Goal: Check status: Check status

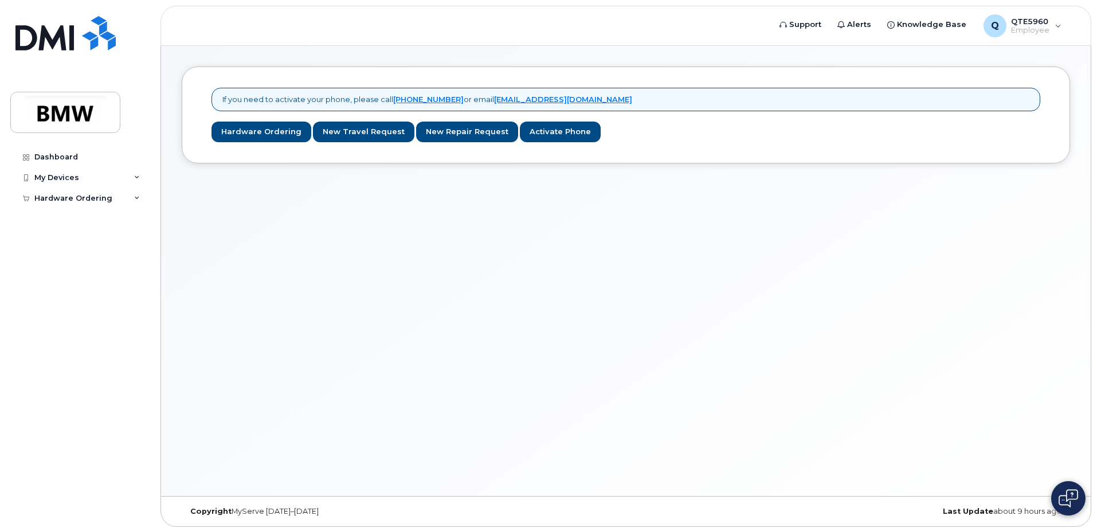
click at [128, 179] on div "My Devices" at bounding box center [79, 177] width 139 height 21
click at [138, 218] on icon at bounding box center [137, 220] width 6 height 6
click at [50, 245] on div "My Orders" at bounding box center [60, 241] width 41 height 10
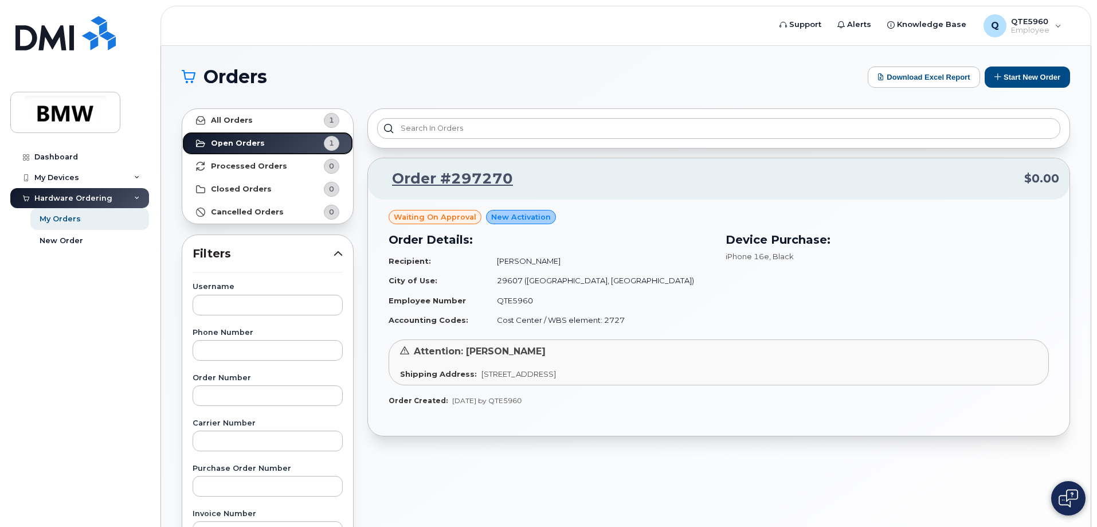
click at [333, 142] on span "1" at bounding box center [331, 143] width 5 height 11
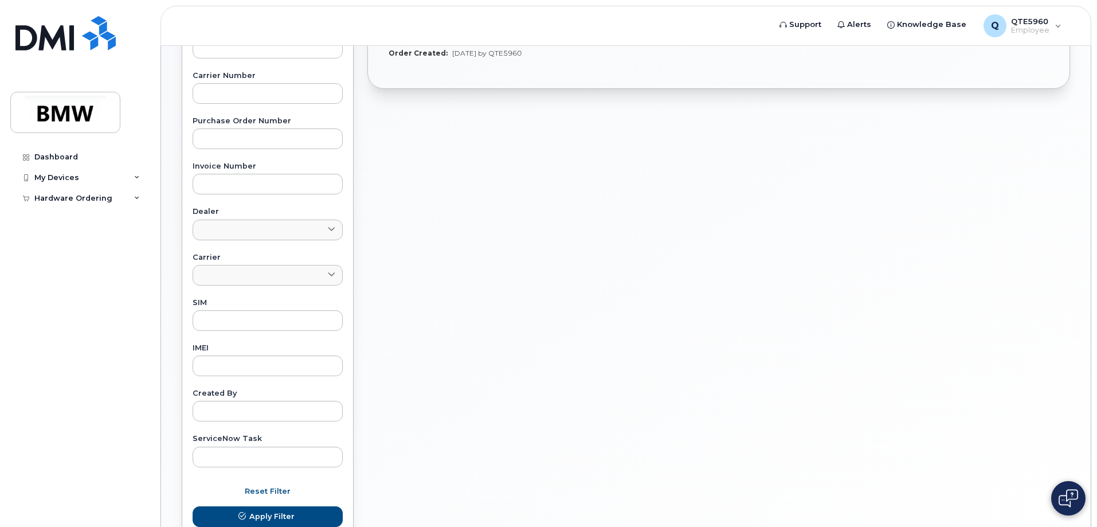
scroll to position [87, 0]
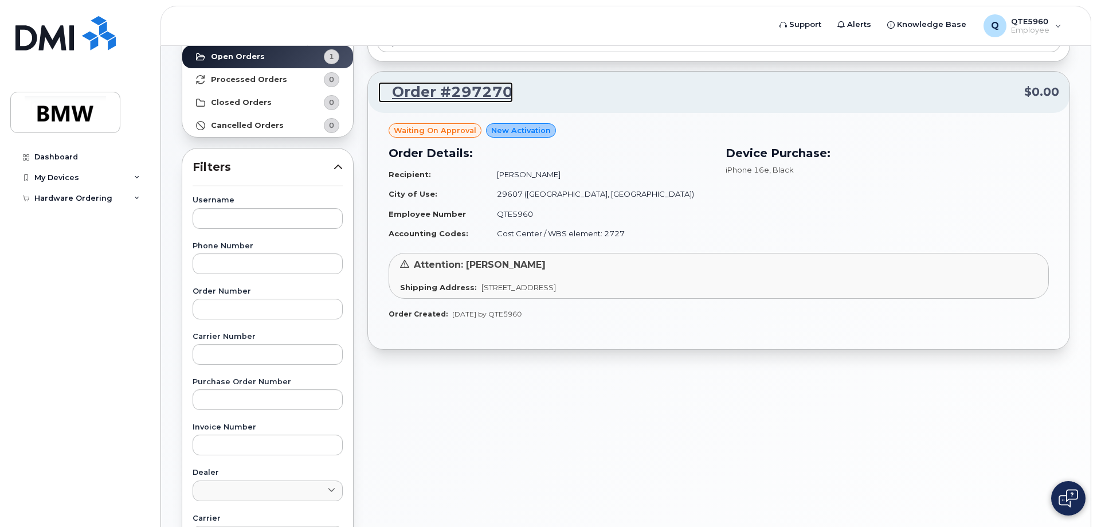
click at [432, 89] on link "Order #297270" at bounding box center [445, 92] width 135 height 21
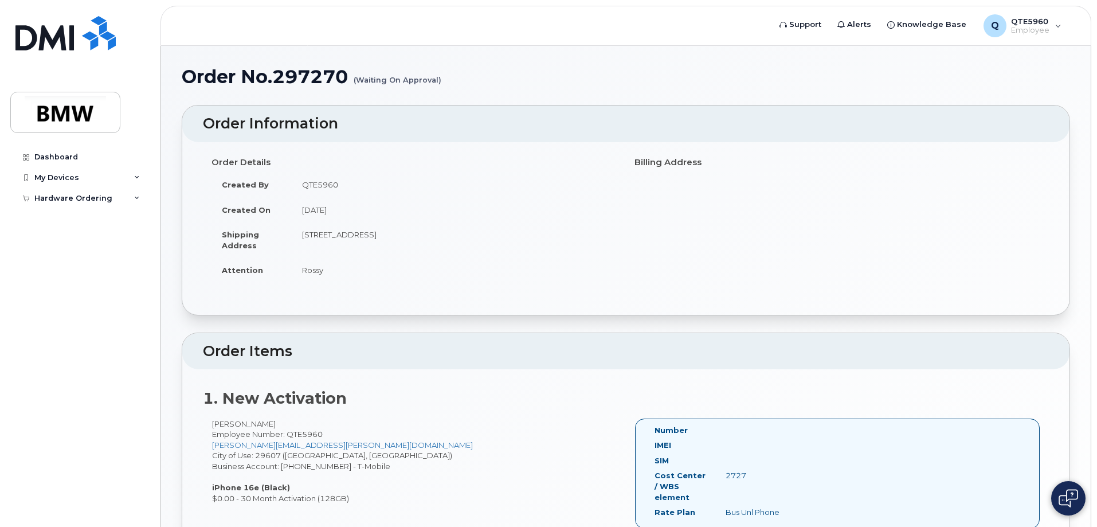
scroll to position [258, 0]
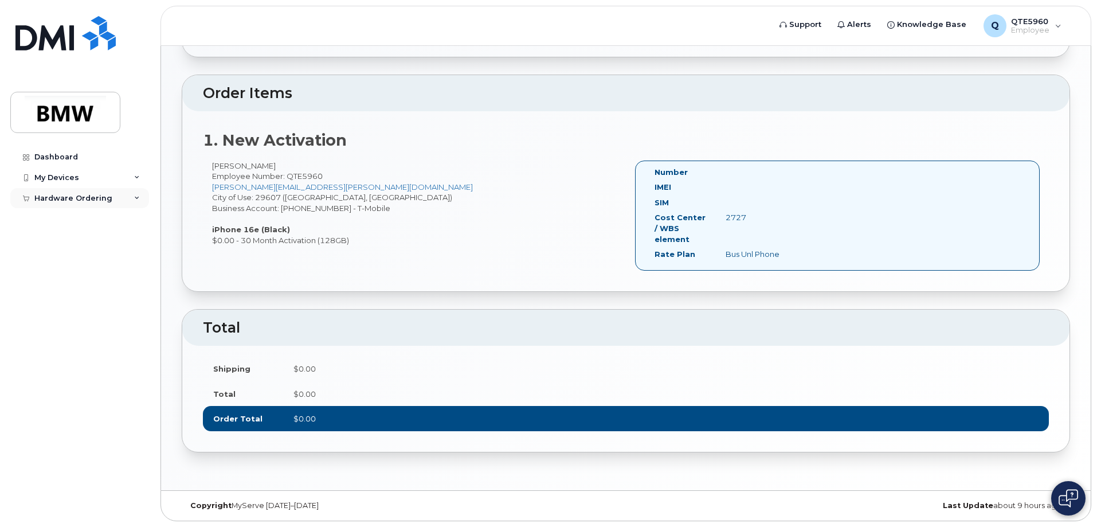
click at [112, 195] on div "Hardware Ordering" at bounding box center [79, 198] width 139 height 21
click at [61, 216] on div "My Orders" at bounding box center [60, 219] width 41 height 10
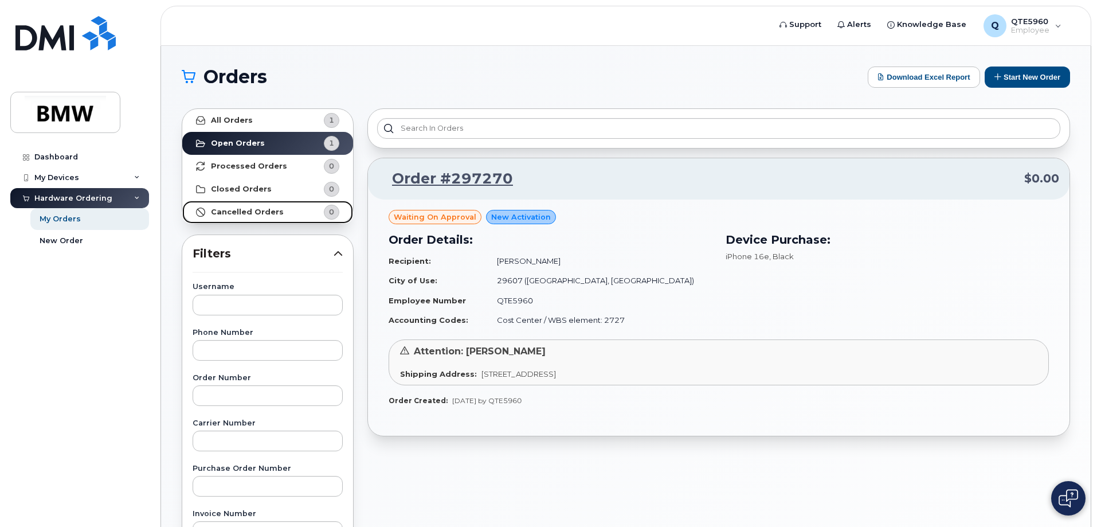
click at [245, 214] on strong "Cancelled Orders" at bounding box center [247, 211] width 73 height 9
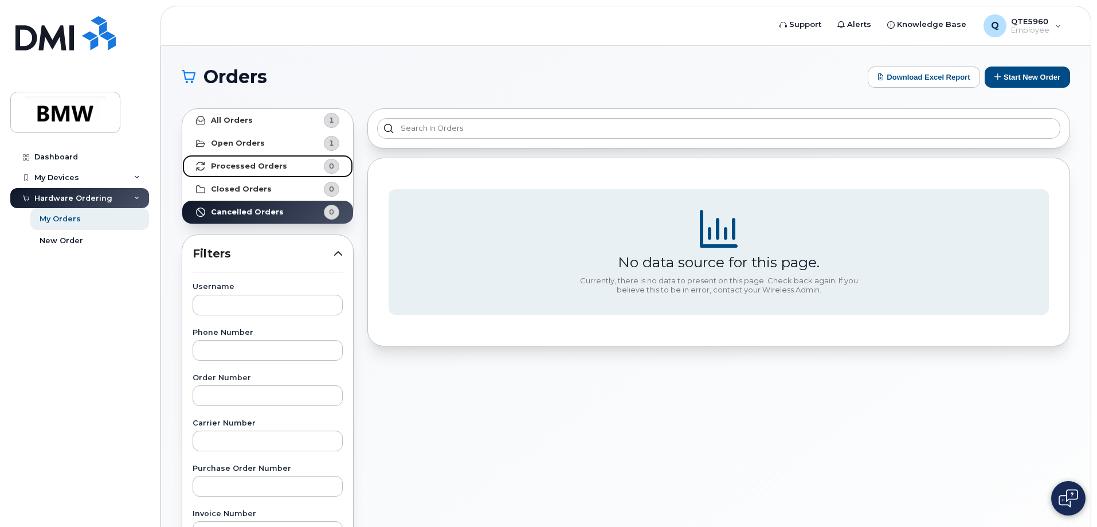
click at [250, 166] on strong "Processed Orders" at bounding box center [249, 166] width 76 height 9
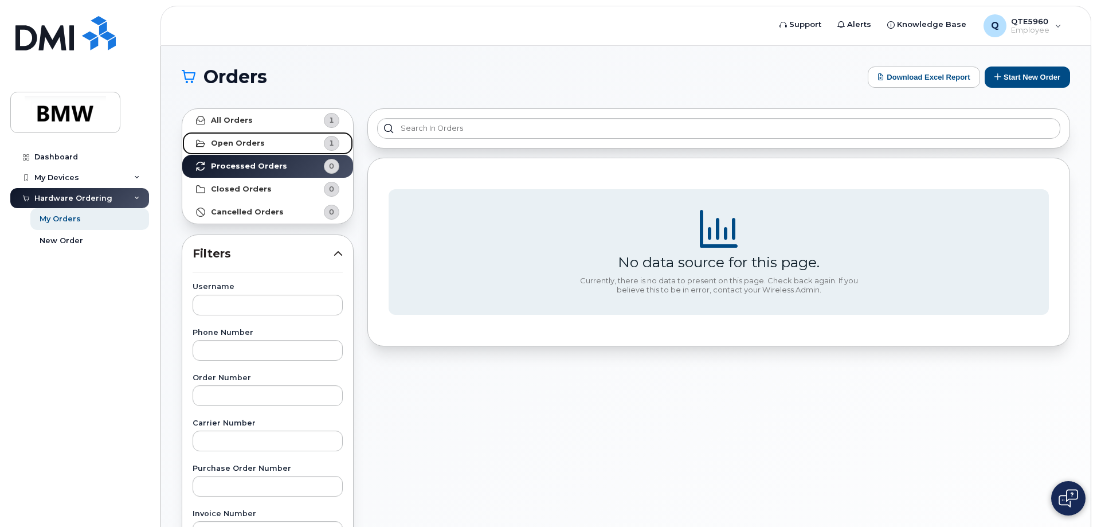
click at [270, 143] on link "Open Orders 1" at bounding box center [267, 143] width 171 height 23
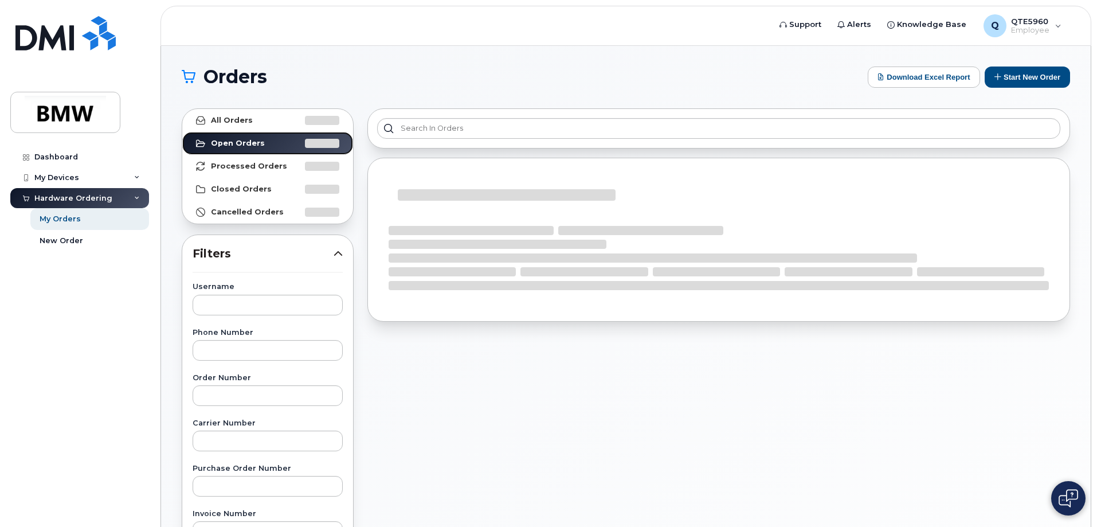
drag, startPoint x: 270, startPoint y: 143, endPoint x: 264, endPoint y: 151, distance: 9.9
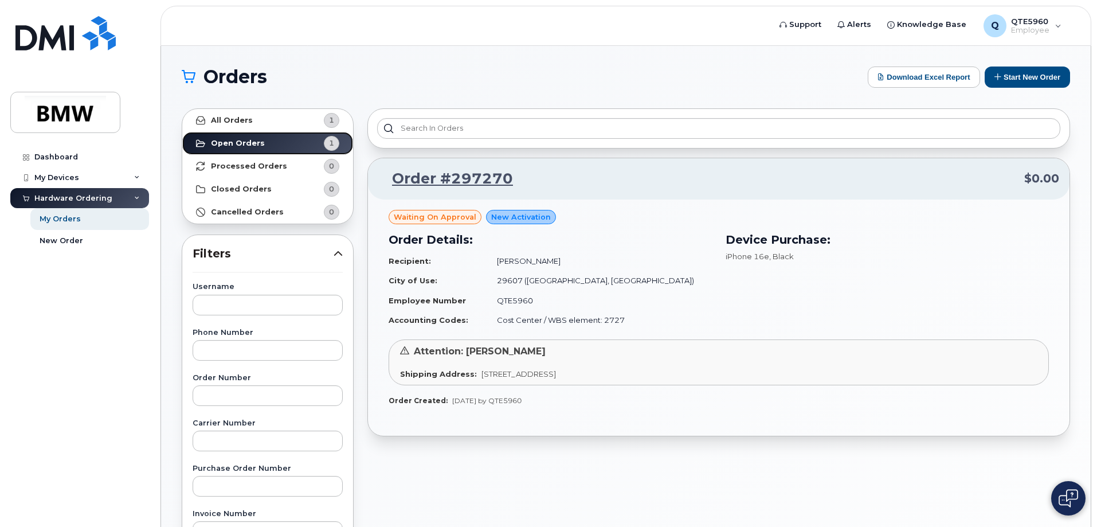
drag, startPoint x: 264, startPoint y: 151, endPoint x: 342, endPoint y: 140, distance: 78.8
click at [327, 139] on div "1" at bounding box center [331, 143] width 15 height 15
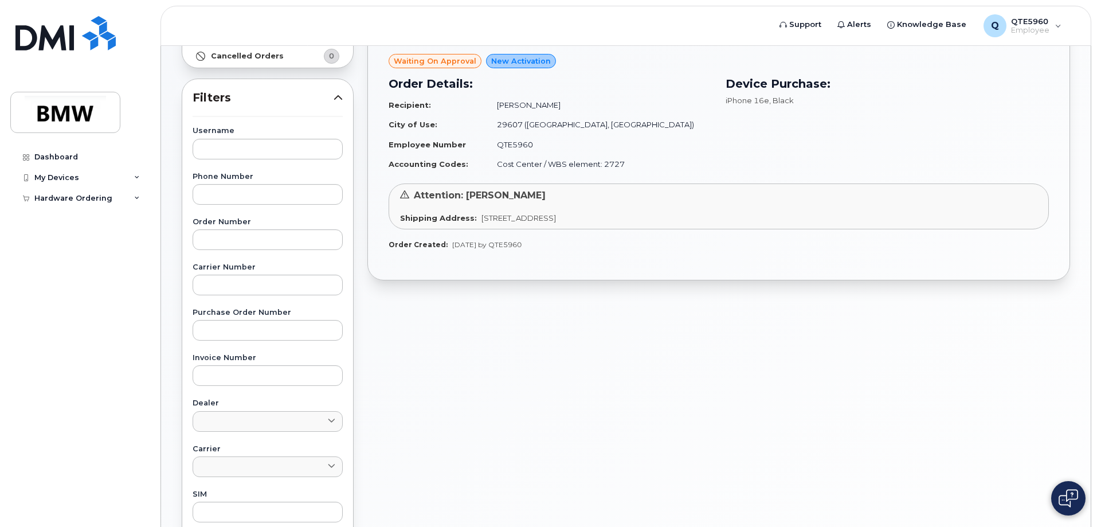
scroll to position [87, 0]
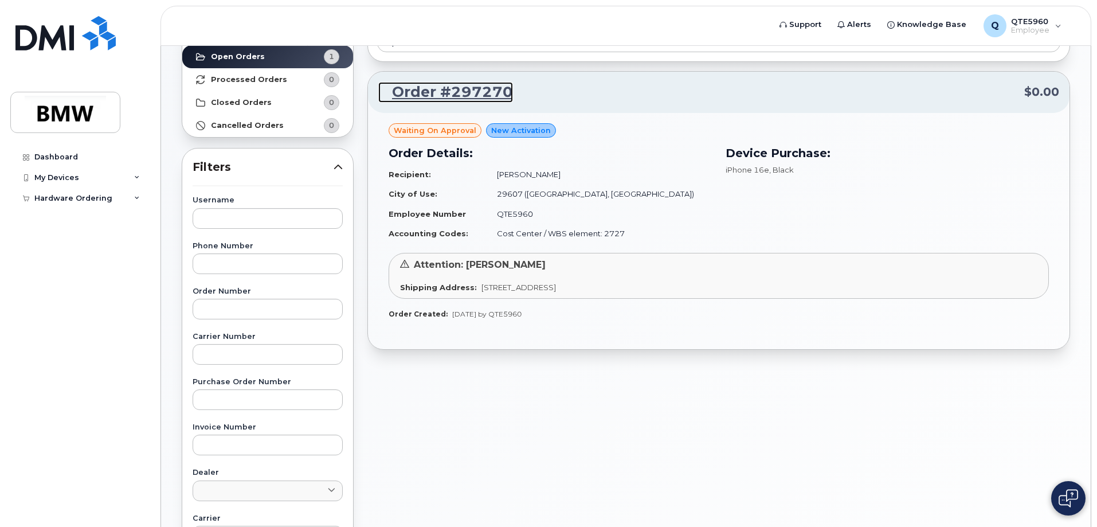
click at [444, 94] on link "Order #297270" at bounding box center [445, 92] width 135 height 21
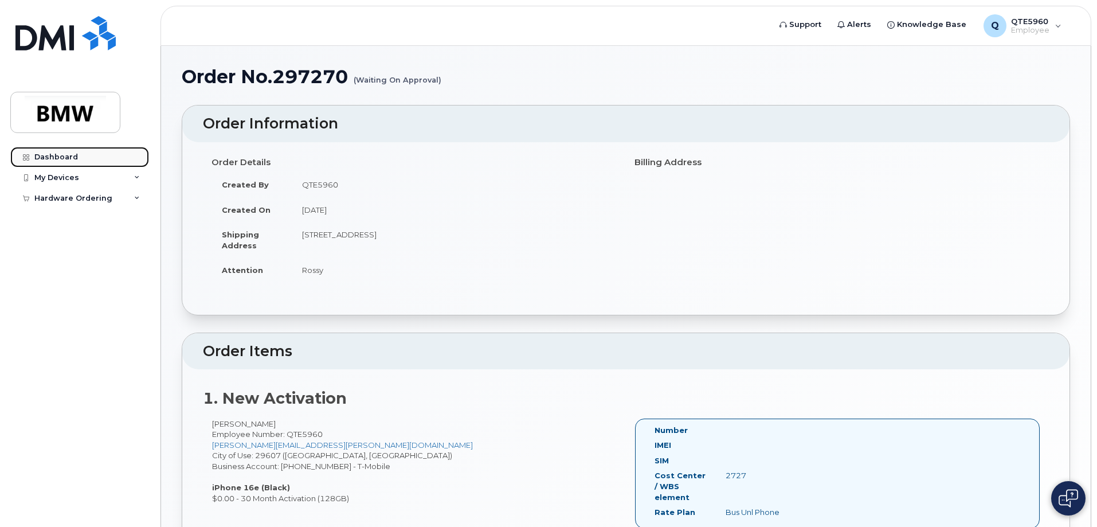
click at [64, 158] on div "Dashboard" at bounding box center [56, 156] width 44 height 9
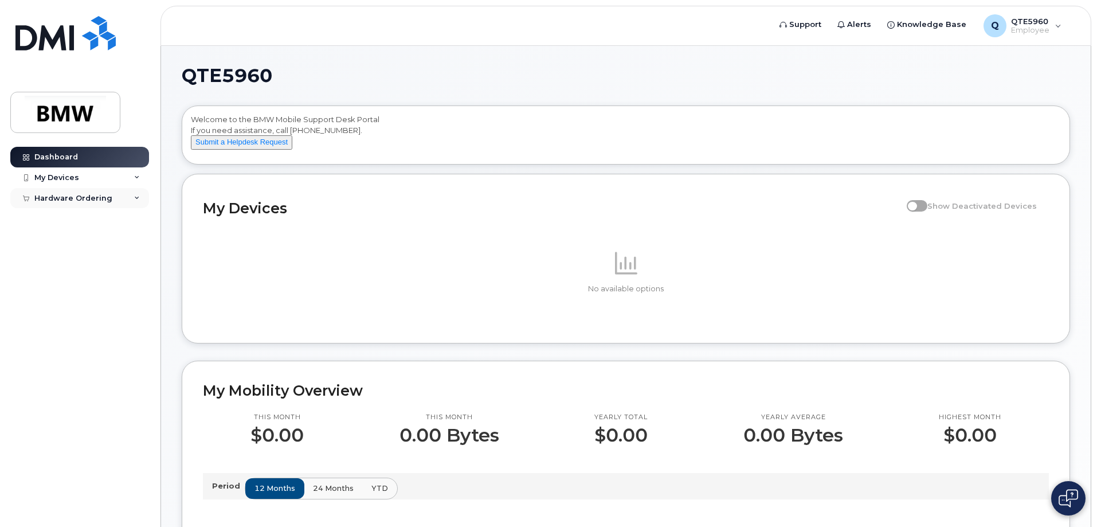
click at [76, 198] on div "Hardware Ordering" at bounding box center [73, 198] width 78 height 9
click at [48, 181] on div "My Devices" at bounding box center [56, 177] width 45 height 9
click at [64, 245] on div "My Orders" at bounding box center [60, 241] width 41 height 10
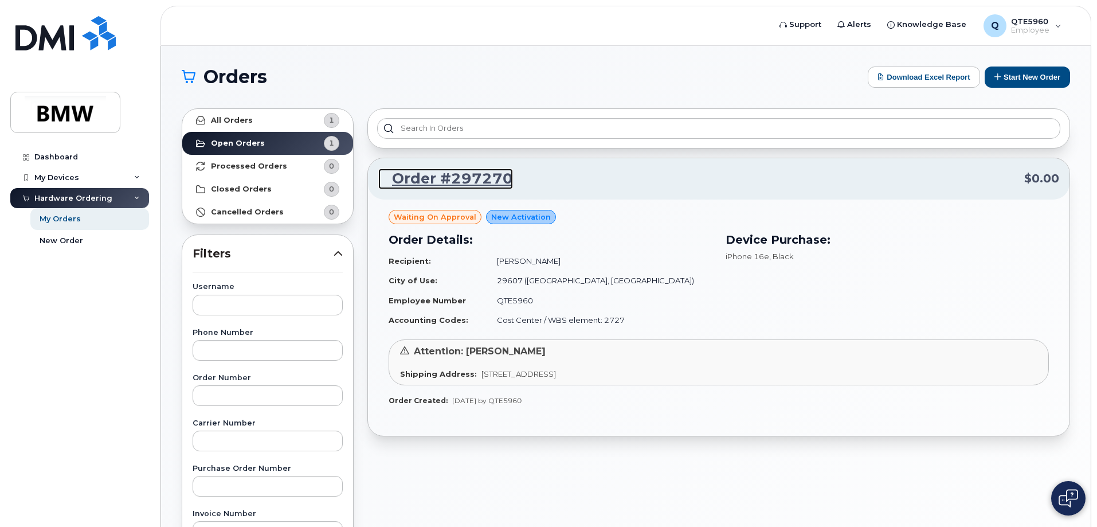
click at [447, 185] on link "Order #297270" at bounding box center [445, 179] width 135 height 21
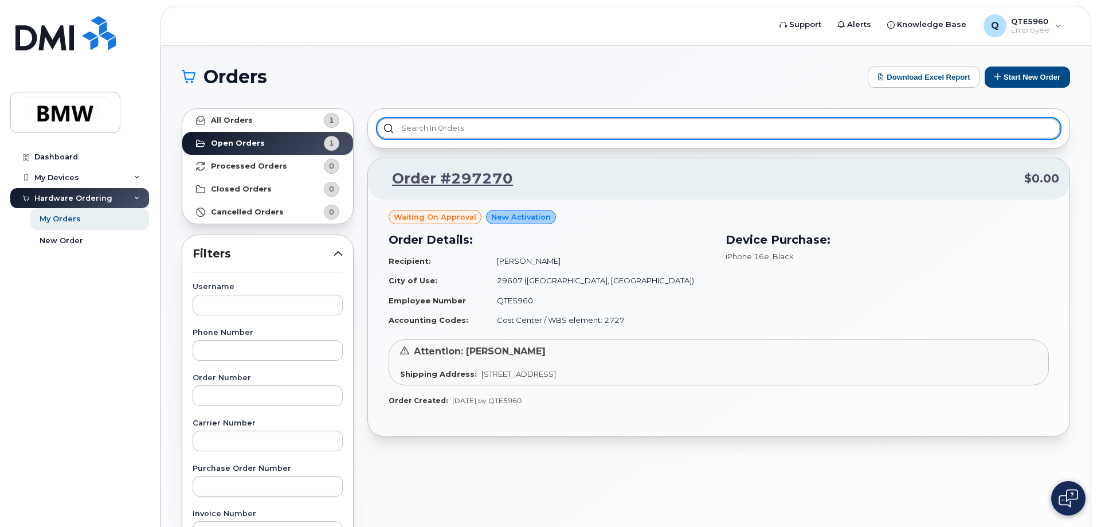
click at [477, 129] on input "text" at bounding box center [718, 128] width 683 height 21
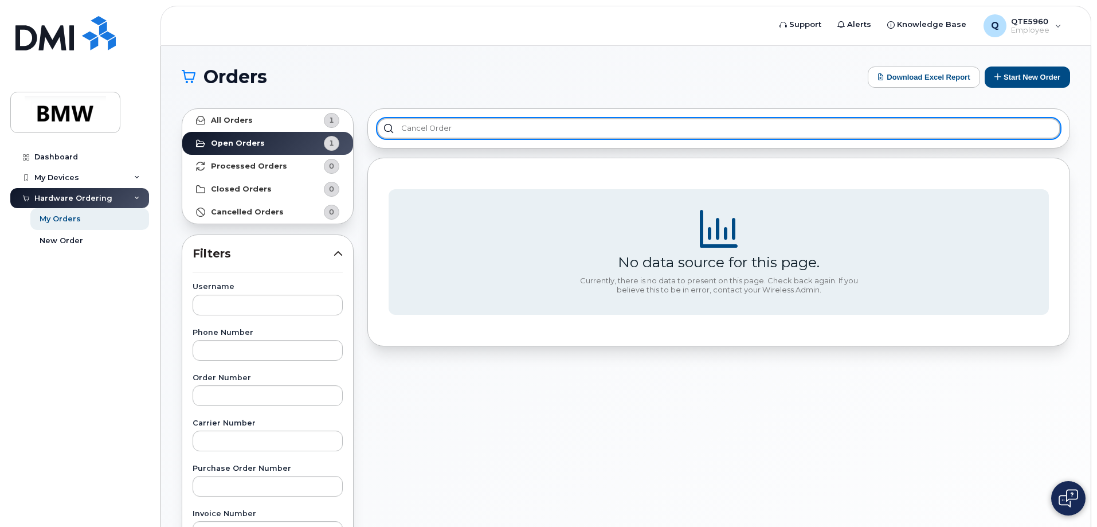
type input "cancel order"
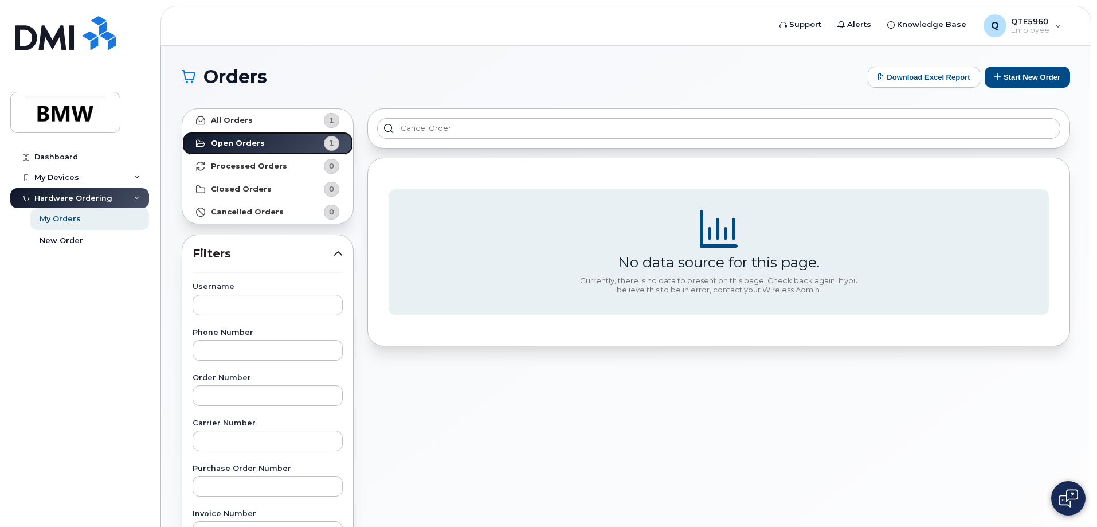
click at [292, 144] on link "Open Orders 1" at bounding box center [267, 143] width 171 height 23
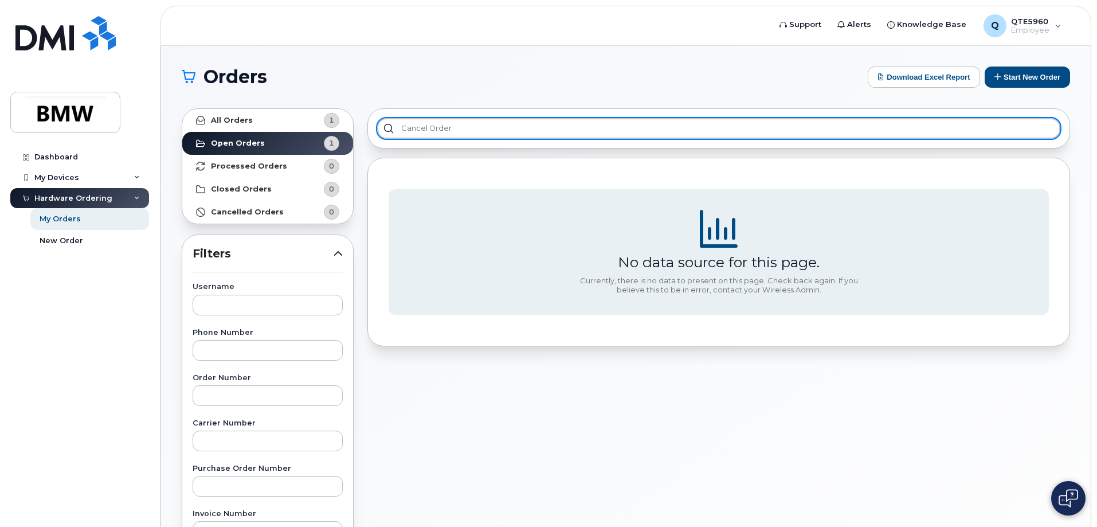
drag, startPoint x: 497, startPoint y: 129, endPoint x: 287, endPoint y: 131, distance: 209.8
click at [287, 131] on div "All Orders 1 Open Orders 1 Processed Orders 0 Closed Orders 0 Cancelled Orders …" at bounding box center [626, 503] width 902 height 805
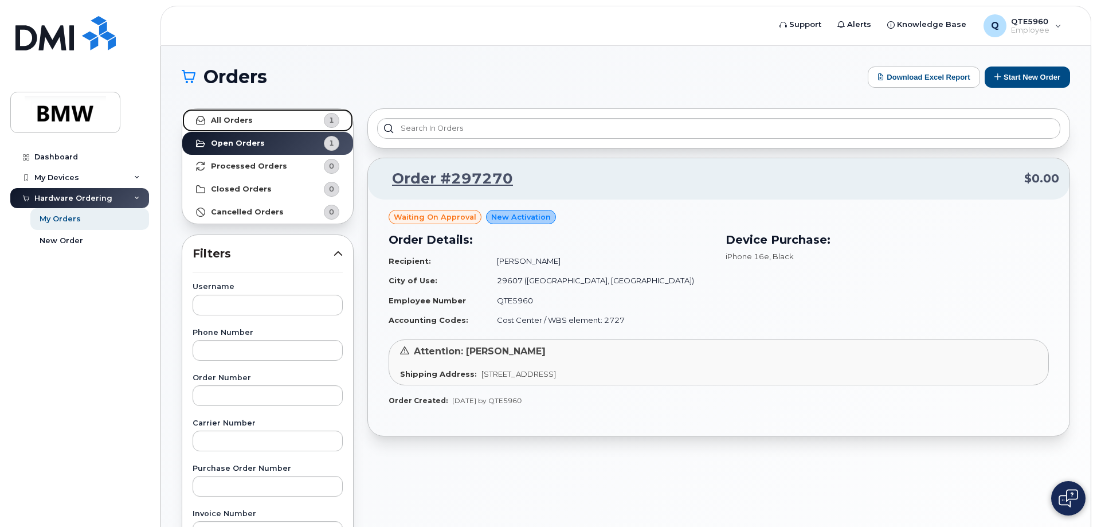
click at [295, 119] on link "All Orders 1" at bounding box center [267, 120] width 171 height 23
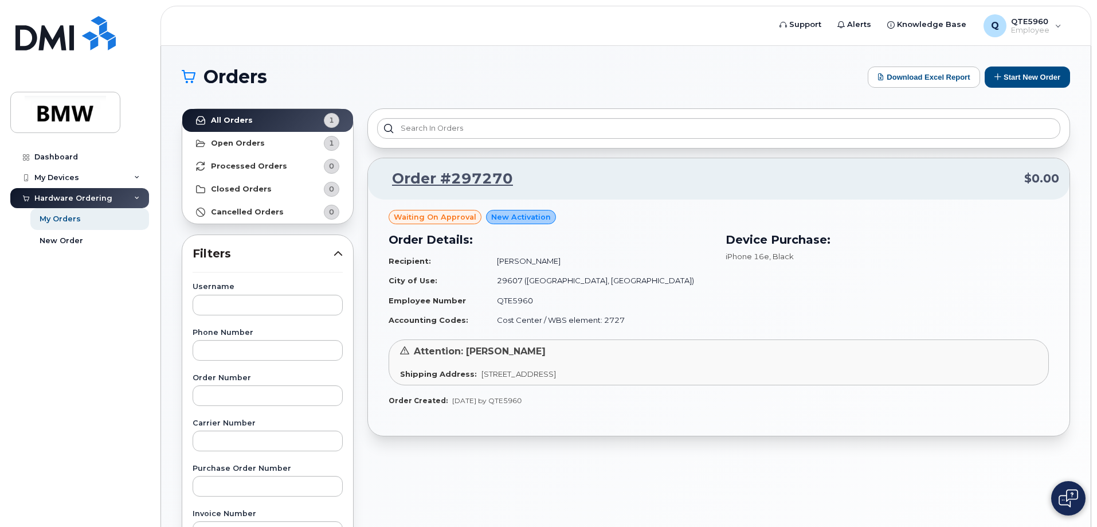
click at [527, 218] on span "New Activation" at bounding box center [521, 217] width 60 height 11
click at [410, 365] on div "Attention: Rossy Shipping Address: 113 Treebroke Drive, Greenville, SC, 29607, …" at bounding box center [719, 362] width 660 height 46
click at [516, 330] on div "Order Details: Recipient: Mary Jimenez City of Use: 29607 (Greenville, SC) Empl…" at bounding box center [550, 280] width 337 height 113
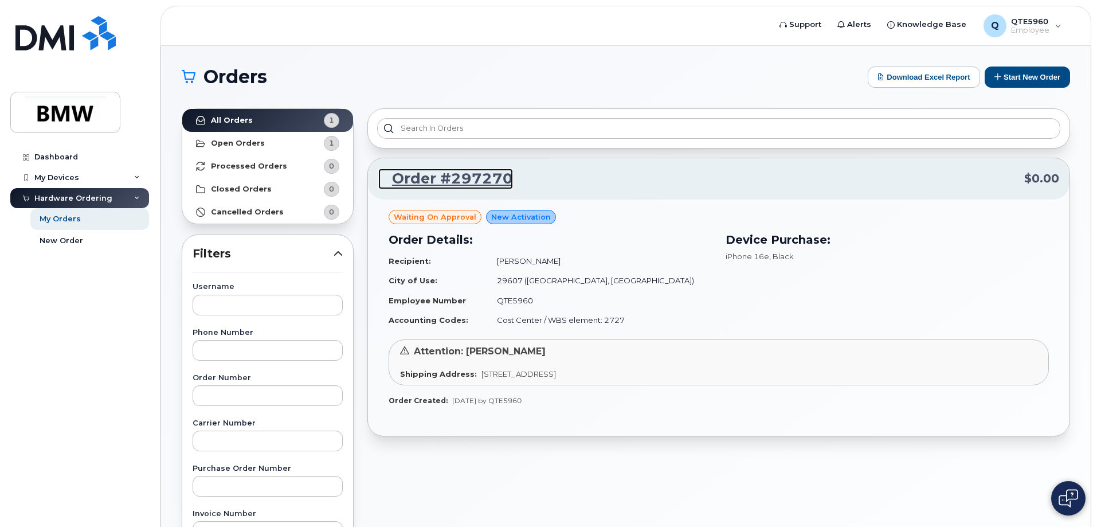
click at [438, 180] on link "Order #297270" at bounding box center [445, 179] width 135 height 21
click at [457, 179] on link "Order #297270" at bounding box center [445, 179] width 135 height 21
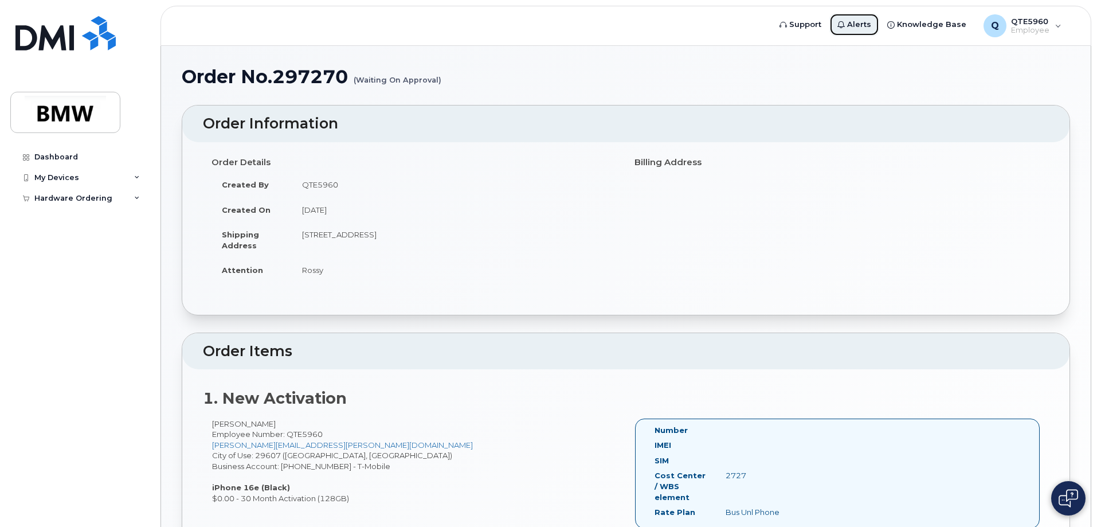
click at [854, 29] on link "Alerts" at bounding box center [854, 24] width 50 height 23
click at [808, 25] on span "Support" at bounding box center [805, 24] width 32 height 11
click at [1045, 25] on span "QTE5960" at bounding box center [1030, 21] width 38 height 9
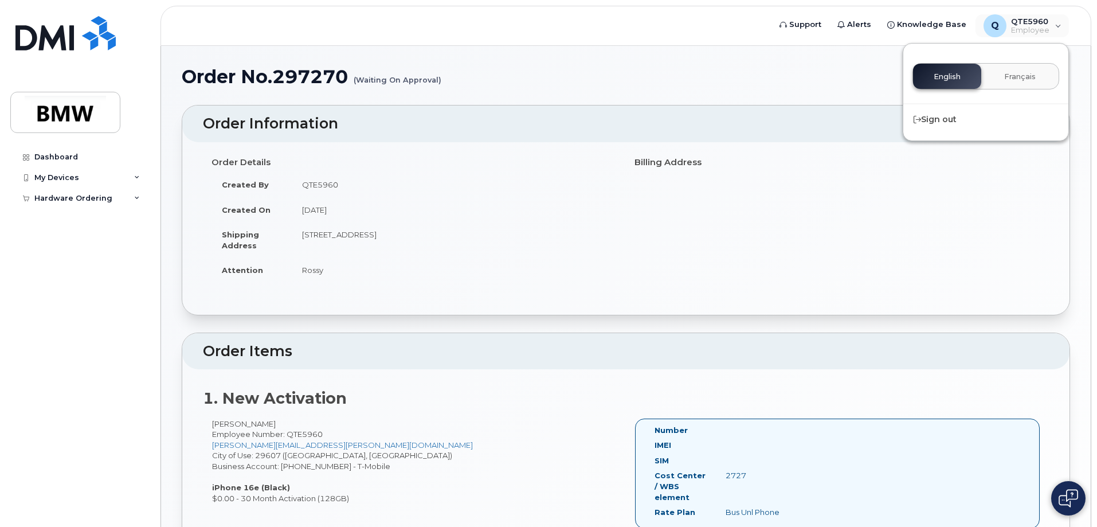
click at [979, 171] on div "Billing Address" at bounding box center [837, 162] width 423 height 20
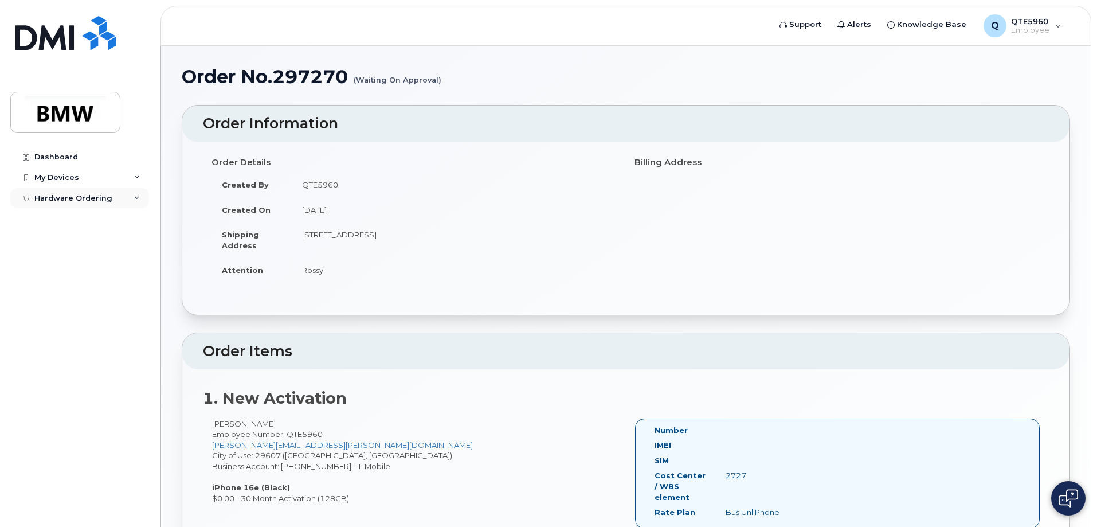
click at [134, 199] on div "Hardware Ordering" at bounding box center [79, 198] width 139 height 21
click at [138, 172] on div "My Devices" at bounding box center [79, 177] width 139 height 21
click at [787, 24] on icon at bounding box center [783, 24] width 7 height 7
click at [1043, 27] on span "Employee" at bounding box center [1030, 30] width 38 height 9
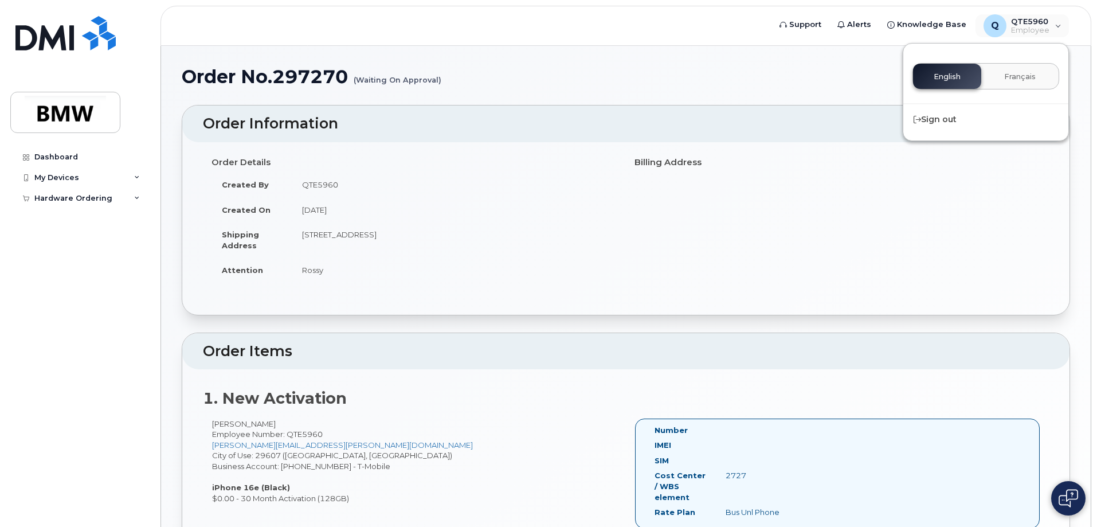
click at [874, 155] on div "Billing Address" at bounding box center [837, 162] width 423 height 20
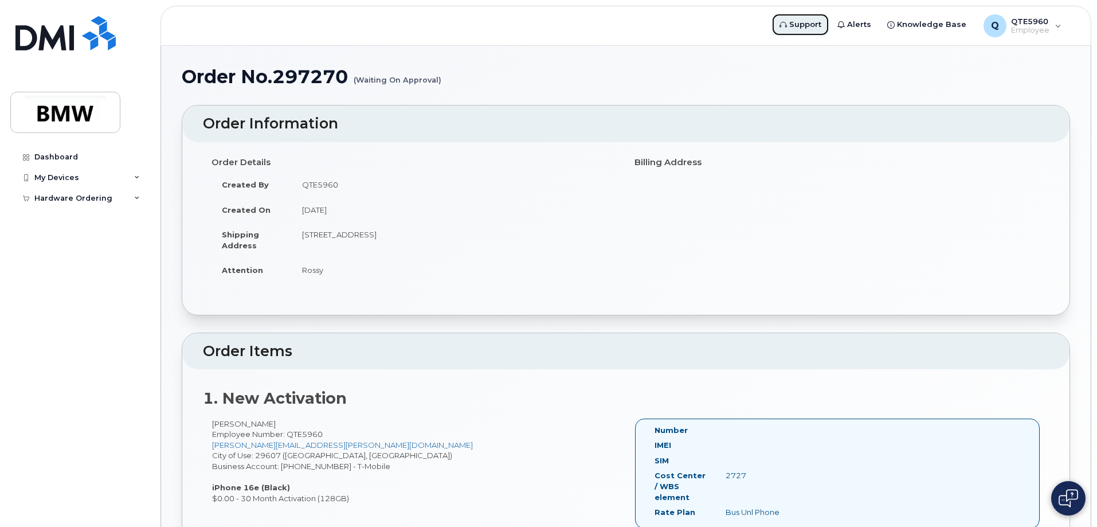
click at [809, 23] on span "Support" at bounding box center [805, 24] width 32 height 11
drag, startPoint x: 270, startPoint y: 72, endPoint x: 371, endPoint y: 72, distance: 101.5
click at [371, 72] on h1 "Order No.297270 (Waiting On Approval)" at bounding box center [626, 76] width 888 height 20
click at [335, 71] on h1 "Order No.297270 (Waiting On Approval)" at bounding box center [626, 76] width 888 height 20
drag, startPoint x: 273, startPoint y: 74, endPoint x: 347, endPoint y: 72, distance: 73.4
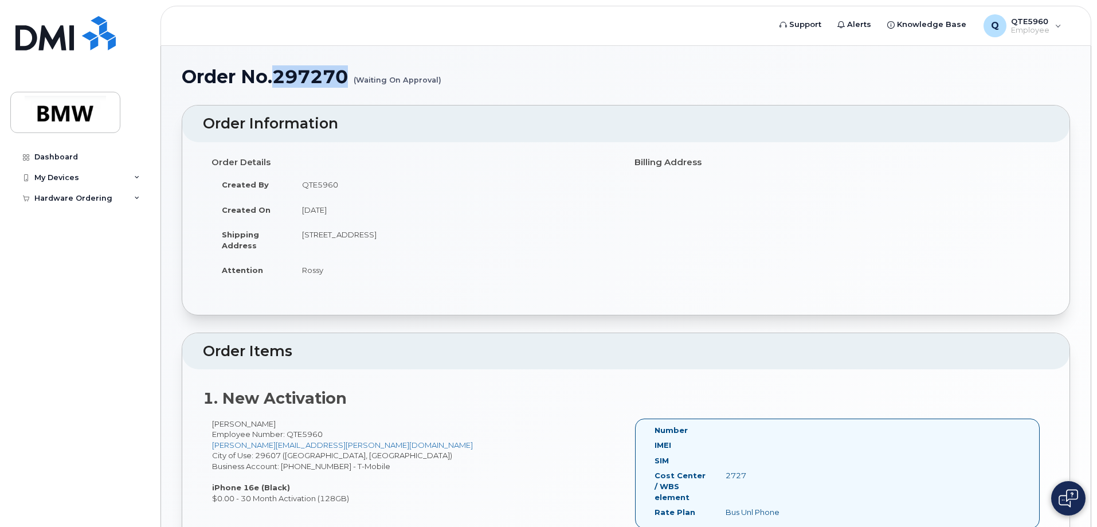
click at [347, 72] on h1 "Order No.297270 (Waiting On Approval)" at bounding box center [626, 76] width 888 height 20
copy h1 "297270"
